Goal: Task Accomplishment & Management: Manage account settings

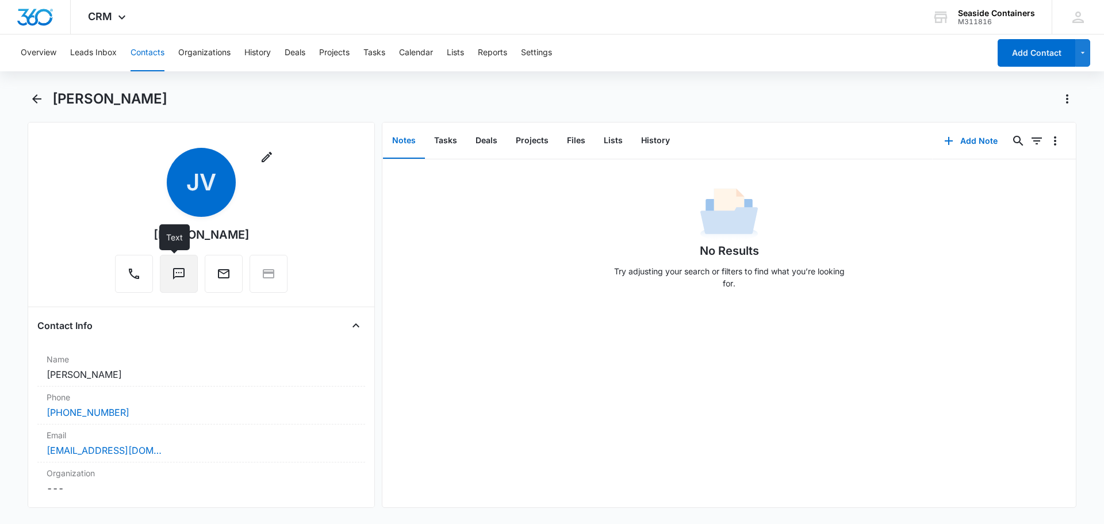
click at [173, 274] on icon "Text" at bounding box center [179, 274] width 14 height 14
click at [201, 17] on div "CRM Apps Reputation Websites Forms CRM Email Social Payments POS Content Ads In…" at bounding box center [552, 17] width 1104 height 35
click at [401, 138] on button "Notes" at bounding box center [404, 141] width 42 height 36
click at [961, 139] on button "Add Note" at bounding box center [971, 141] width 76 height 28
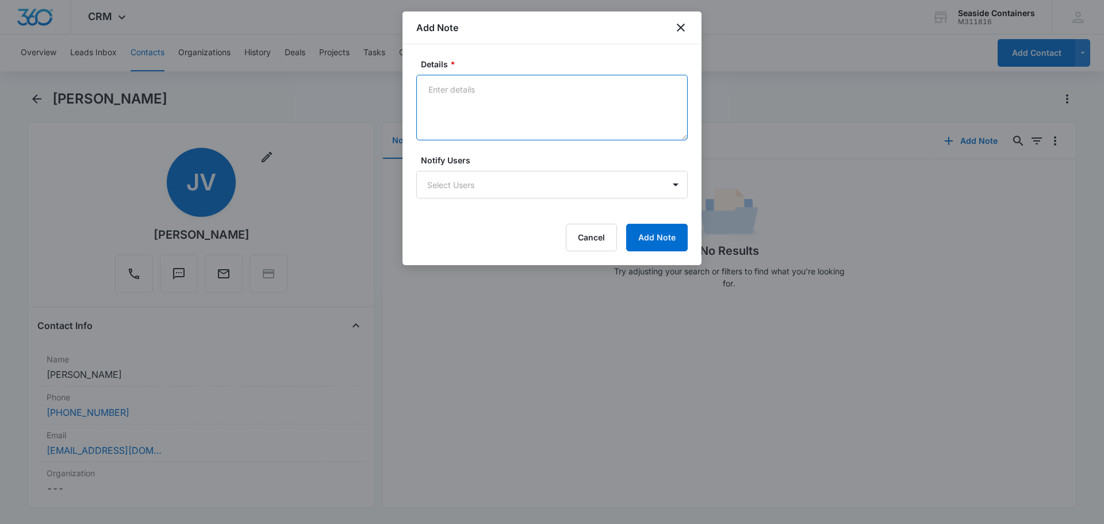
click at [456, 94] on textarea "Details *" at bounding box center [551, 108] width 271 height 66
type textarea "Needed transport around SA"
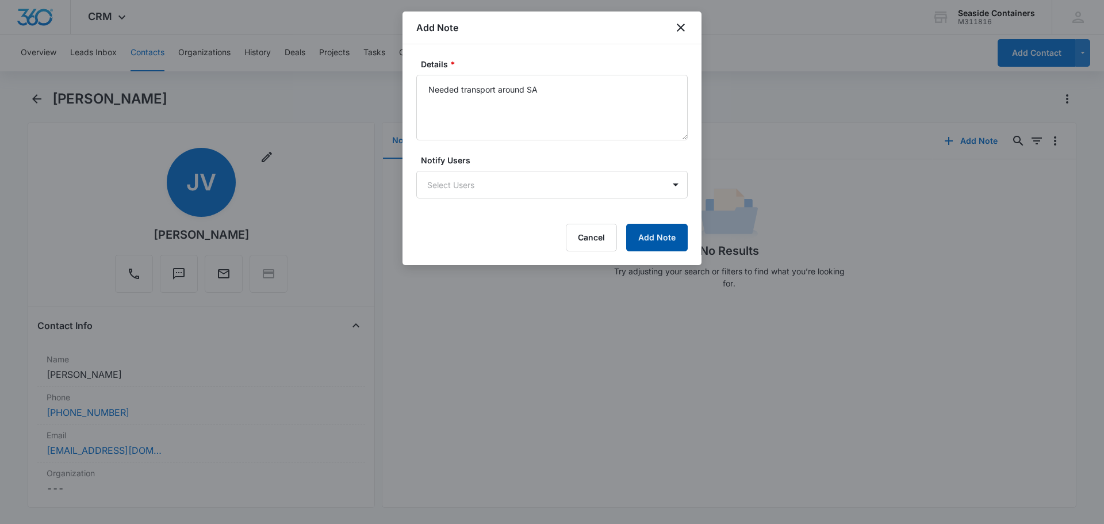
click at [656, 236] on button "Add Note" at bounding box center [657, 238] width 62 height 28
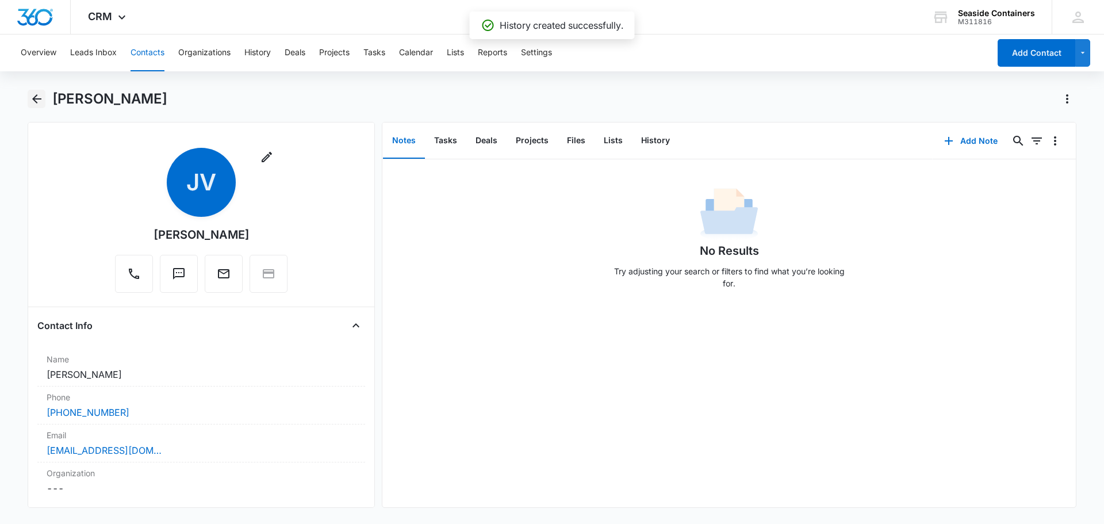
click at [34, 97] on icon "Back" at bounding box center [36, 98] width 9 height 9
click at [34, 98] on icon "Back" at bounding box center [36, 98] width 9 height 9
click at [37, 97] on icon "Back" at bounding box center [37, 99] width 14 height 14
